Goal: Task Accomplishment & Management: Manage account settings

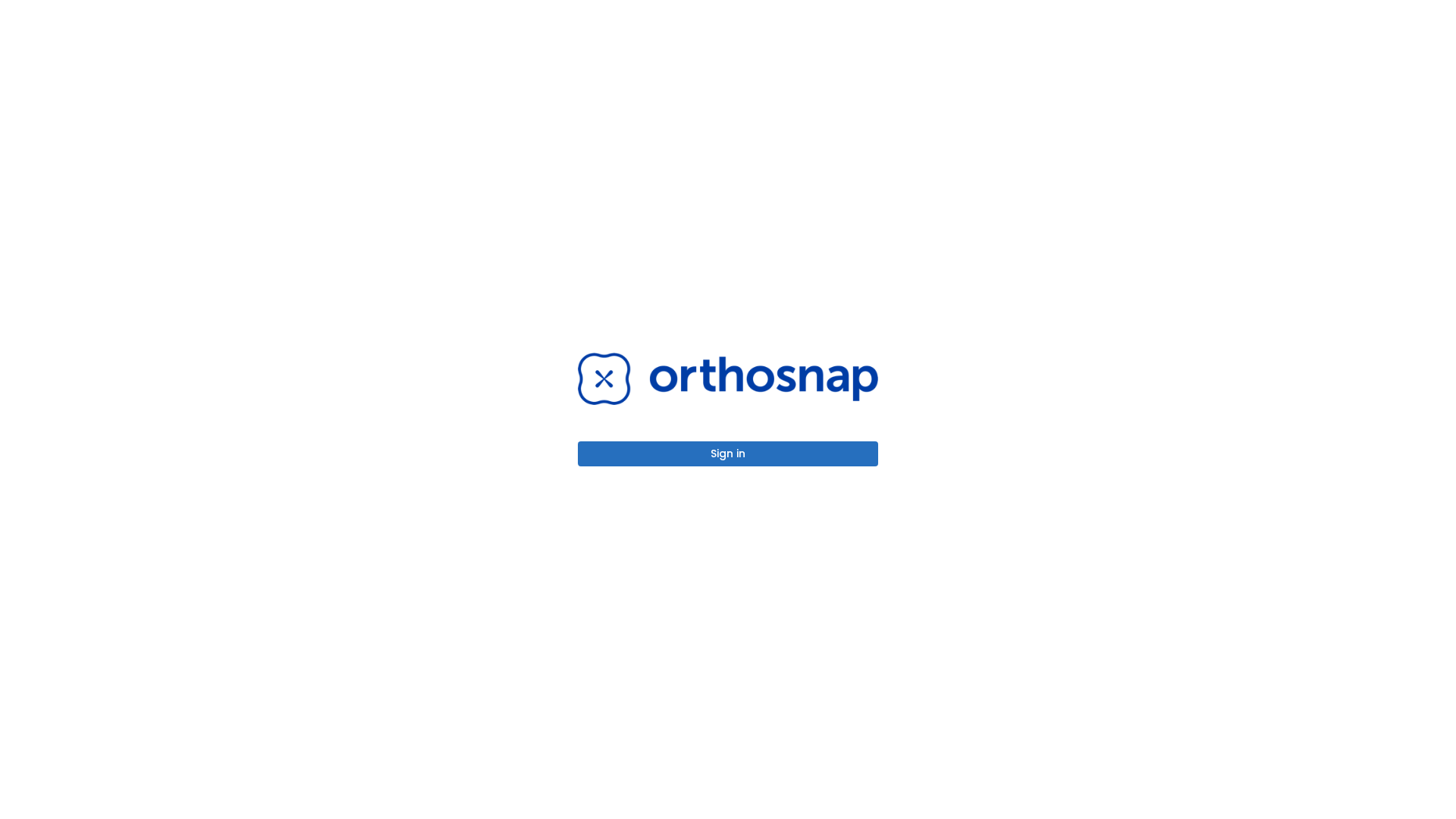
click at [728, 453] on button "Sign in" at bounding box center [728, 453] width 301 height 25
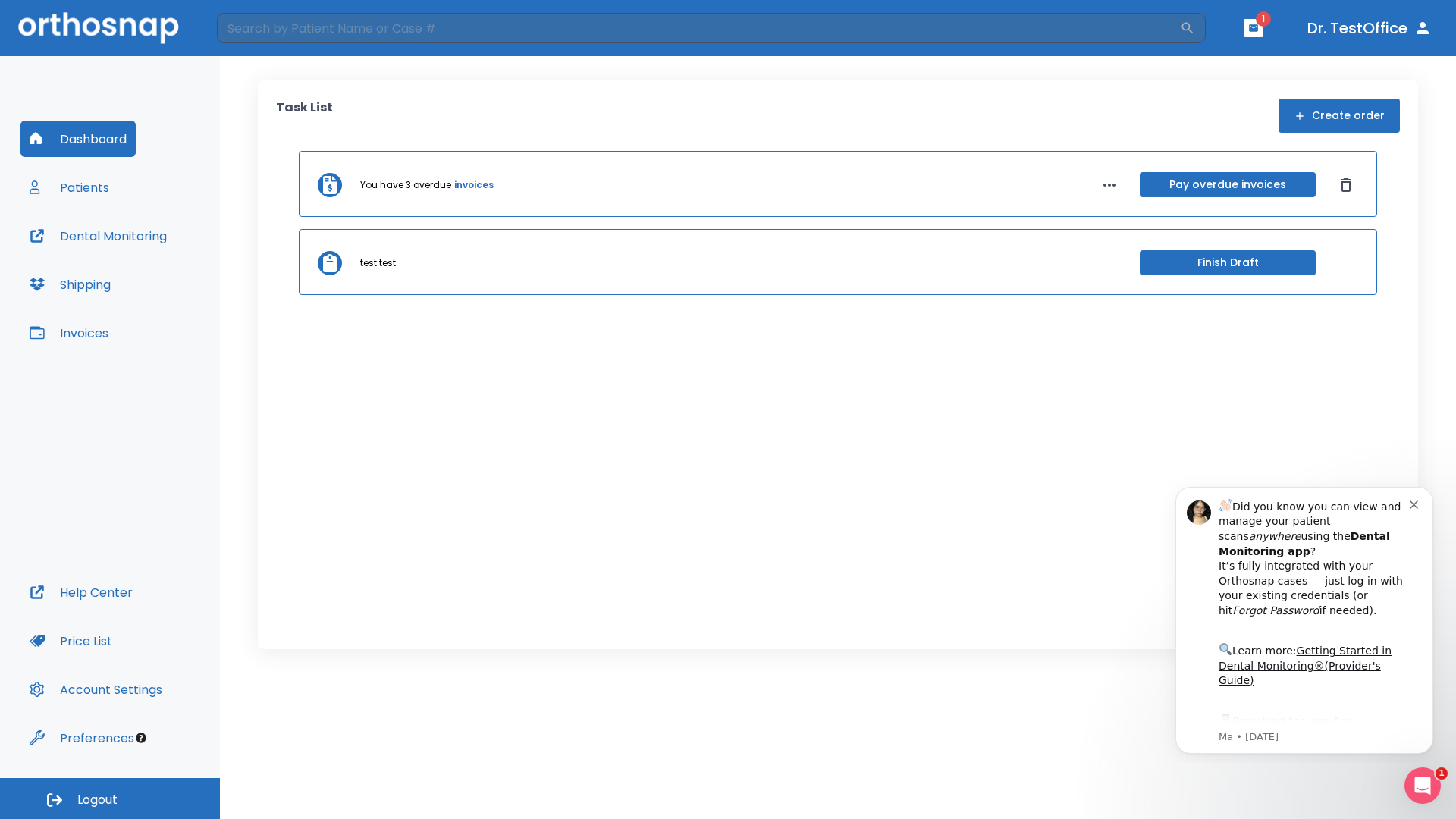
click at [110, 799] on span "Logout" at bounding box center [97, 799] width 40 height 16
